Goal: Share content

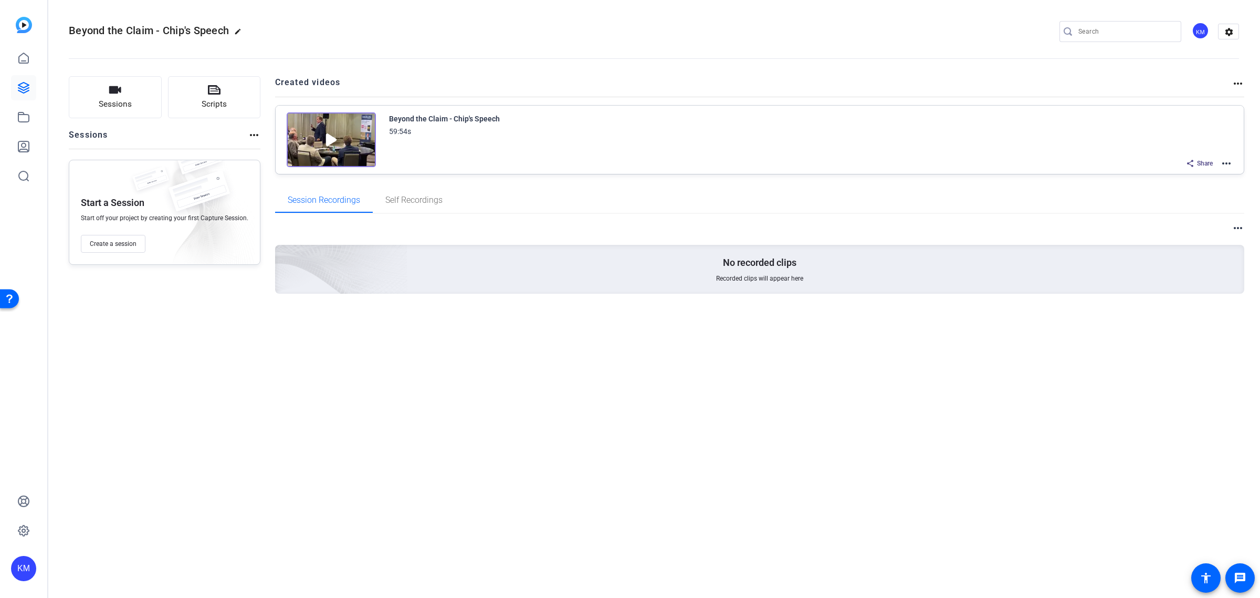
click at [1229, 161] on mat-icon "more_horiz" at bounding box center [1226, 163] width 13 height 13
click at [1199, 160] on div at bounding box center [630, 299] width 1260 height 598
click at [1199, 160] on span "Share" at bounding box center [1205, 163] width 16 height 8
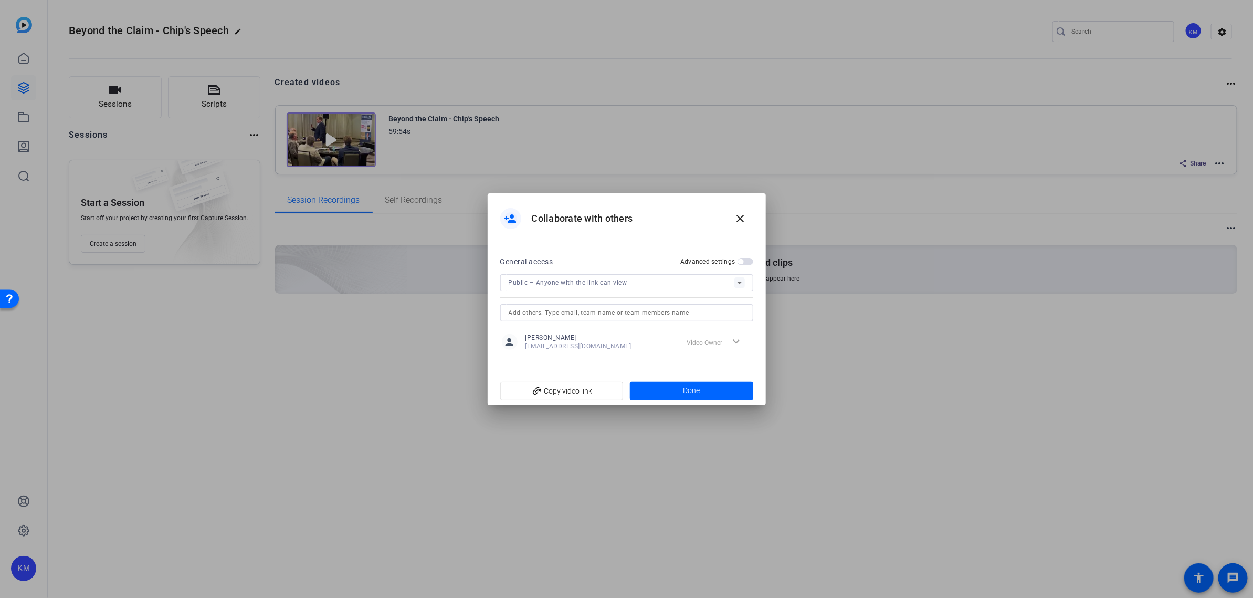
click at [738, 285] on icon at bounding box center [740, 282] width 13 height 13
click at [738, 285] on div at bounding box center [626, 299] width 1253 height 598
click at [743, 258] on span "button" at bounding box center [746, 261] width 16 height 7
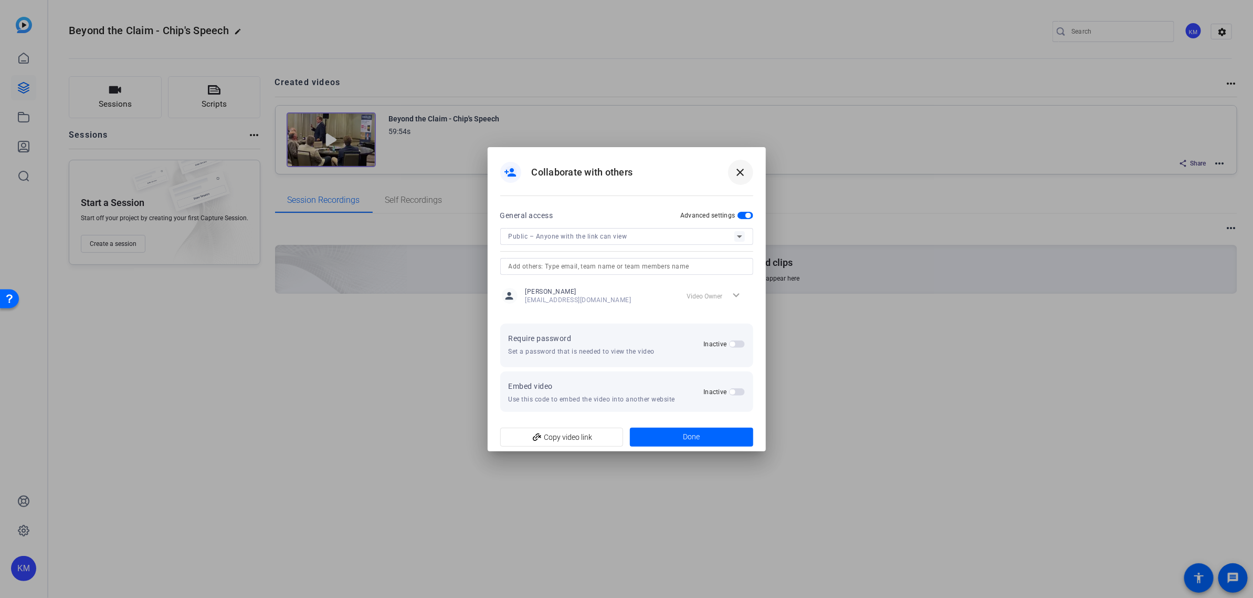
click at [736, 174] on mat-icon "close" at bounding box center [741, 172] width 13 height 13
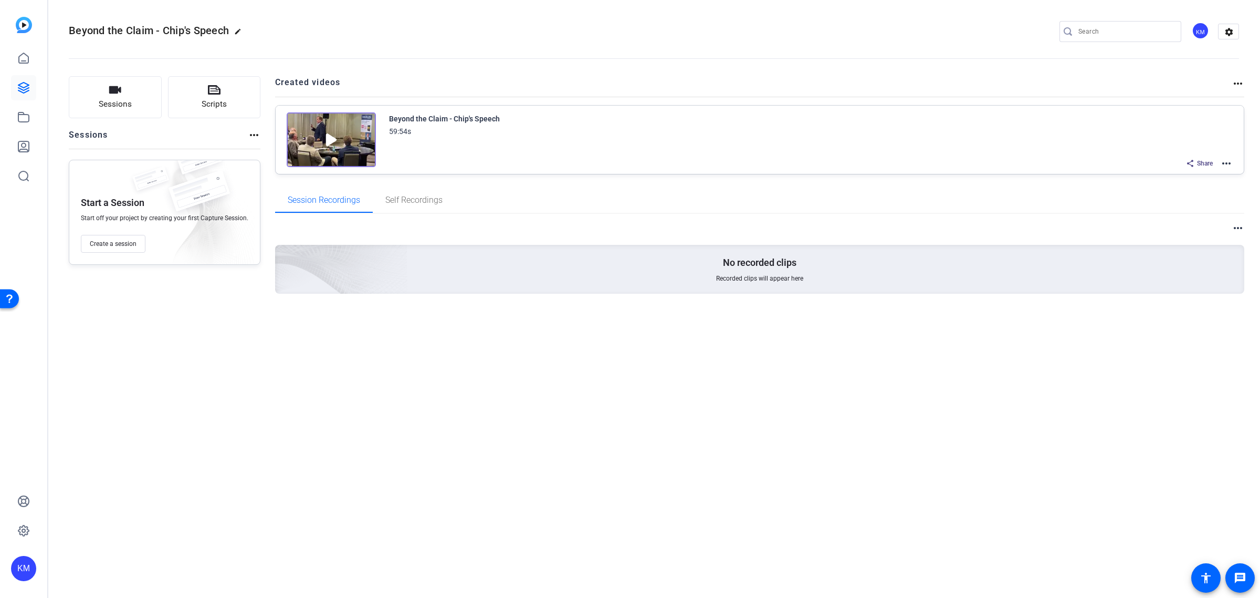
click at [358, 135] on img at bounding box center [331, 139] width 89 height 55
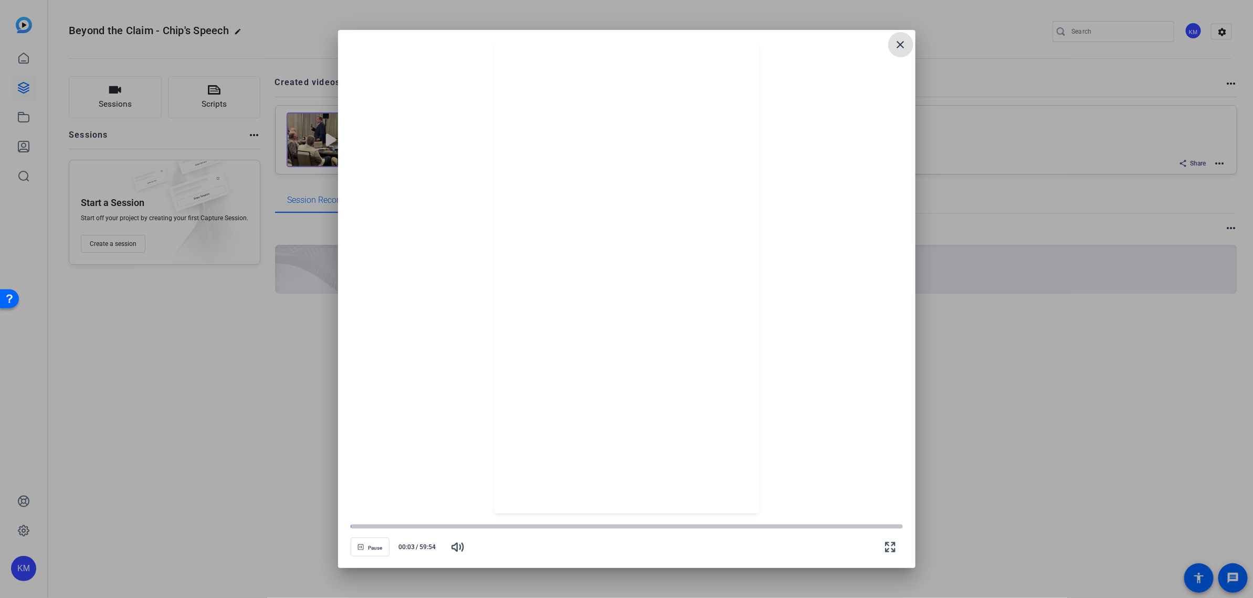
click at [437, 242] on div at bounding box center [627, 278] width 552 height 470
click at [629, 289] on div at bounding box center [626, 278] width 265 height 470
click at [379, 548] on span "Pause" at bounding box center [375, 547] width 14 height 6
click at [898, 43] on mat-icon "close" at bounding box center [901, 44] width 13 height 13
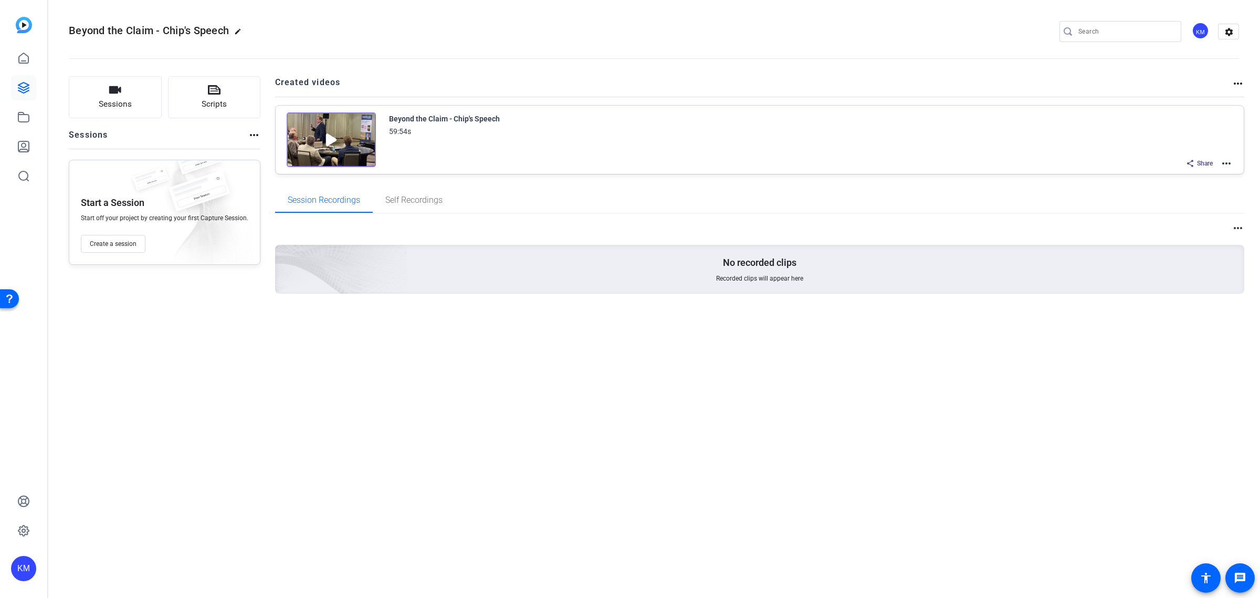
click at [1222, 161] on mat-icon "more_horiz" at bounding box center [1226, 163] width 13 height 13
click at [1177, 173] on span "Edit in Creator" at bounding box center [1187, 175] width 73 height 13
